Goal: Task Accomplishment & Management: Complete application form

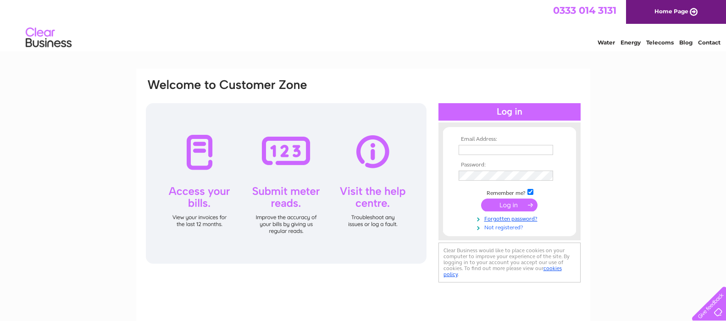
click at [511, 226] on link "Not registered?" at bounding box center [511, 227] width 104 height 9
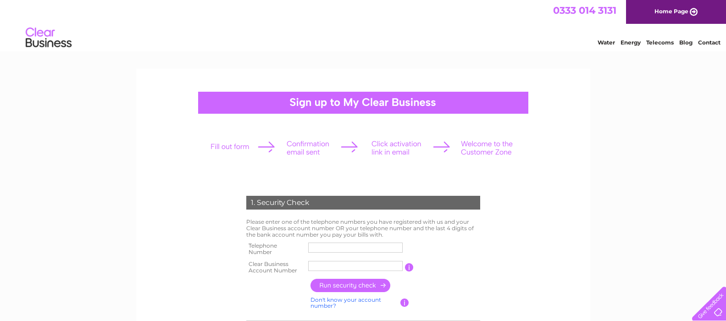
click at [324, 246] on input "text" at bounding box center [355, 248] width 95 height 10
type input "01779471037"
click at [327, 265] on input "text" at bounding box center [355, 266] width 95 height 11
type input "910676"
click at [357, 287] on input "button" at bounding box center [351, 285] width 81 height 13
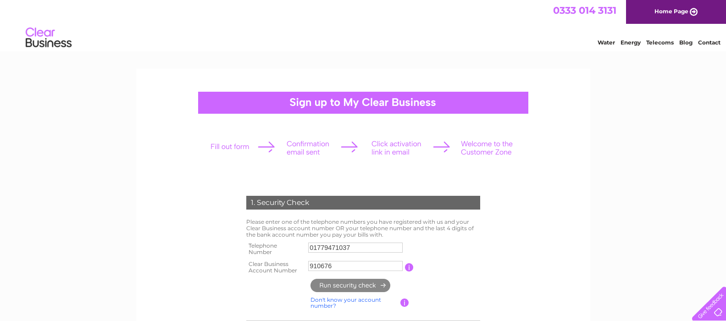
type input "**********"
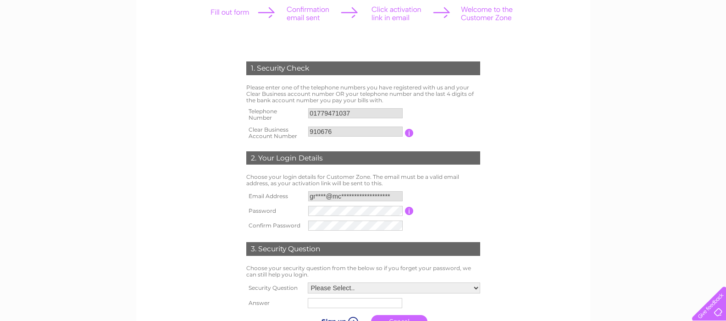
scroll to position [141, 0]
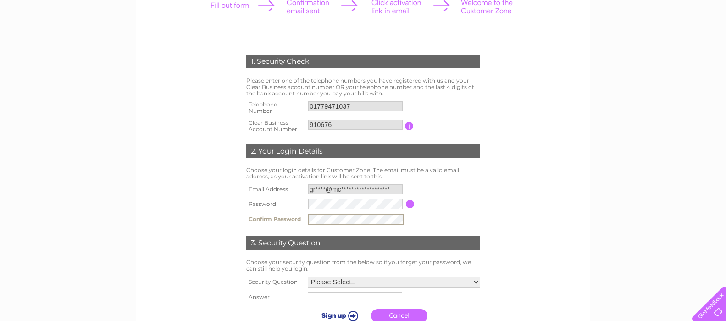
click at [475, 284] on select "Please Select.. In what town or city was your first job? In what town or city d…" at bounding box center [394, 282] width 173 height 11
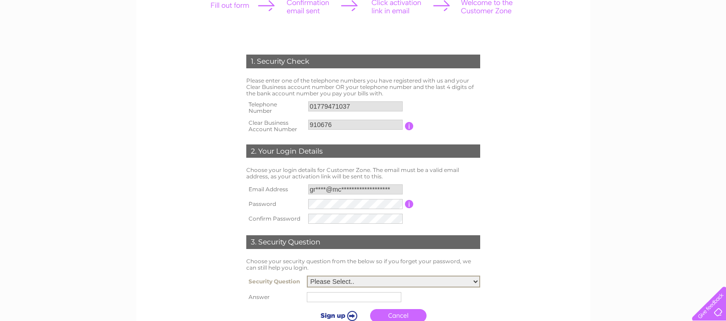
select select "5"
click at [307, 276] on select "Please Select.. In what town or city was your first job? In what town or city d…" at bounding box center [393, 282] width 173 height 12
click at [324, 301] on input "text" at bounding box center [355, 296] width 95 height 11
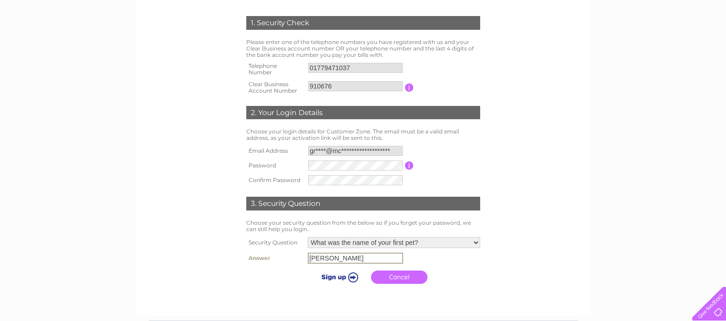
scroll to position [192, 0]
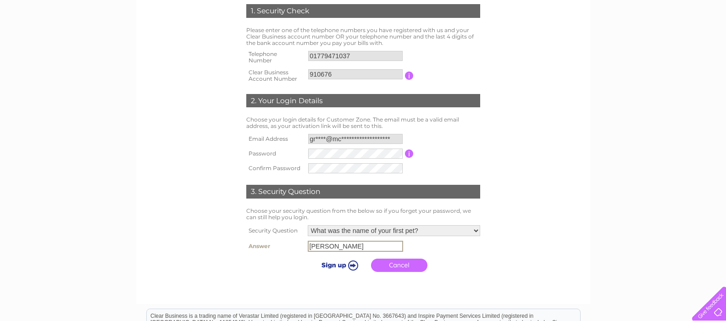
type input "sam"
click at [335, 262] on input "submit" at bounding box center [338, 265] width 56 height 13
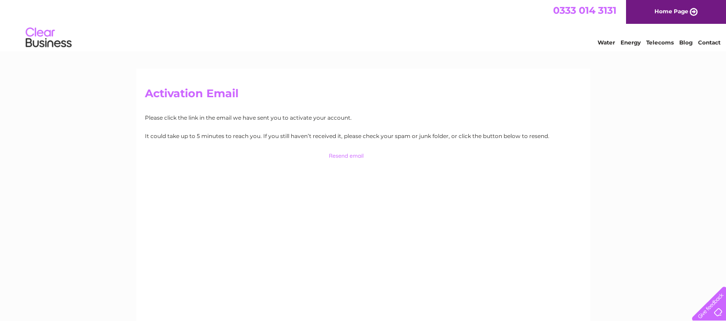
click at [678, 10] on link "Home Page" at bounding box center [676, 12] width 100 height 24
